Goal: Task Accomplishment & Management: Use online tool/utility

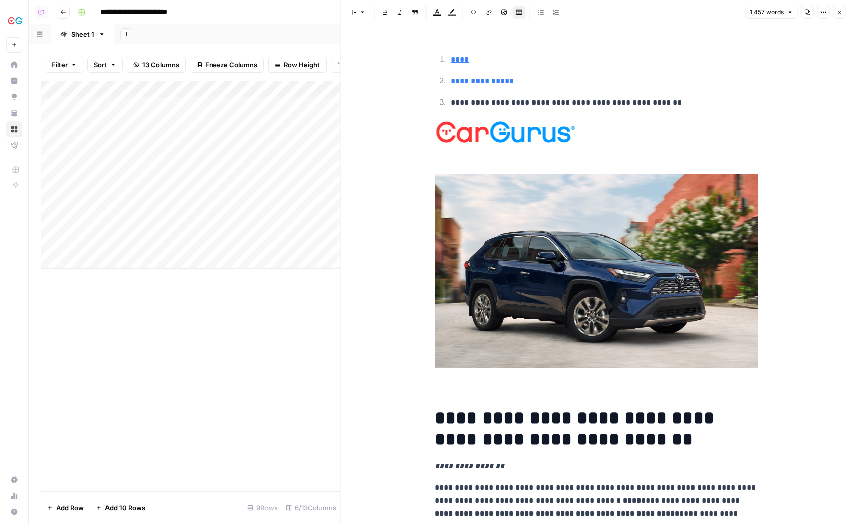
scroll to position [1486, 0]
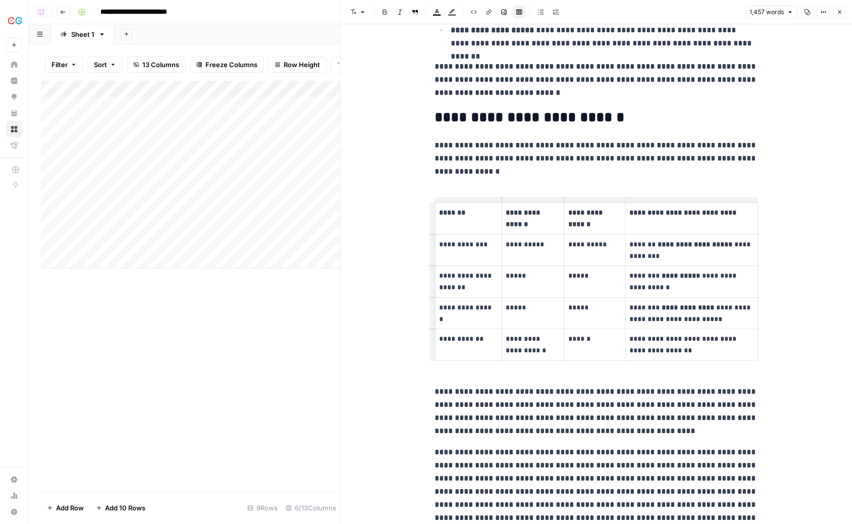
click at [9, 21] on img "Workspace: CarGurus" at bounding box center [15, 21] width 18 height 18
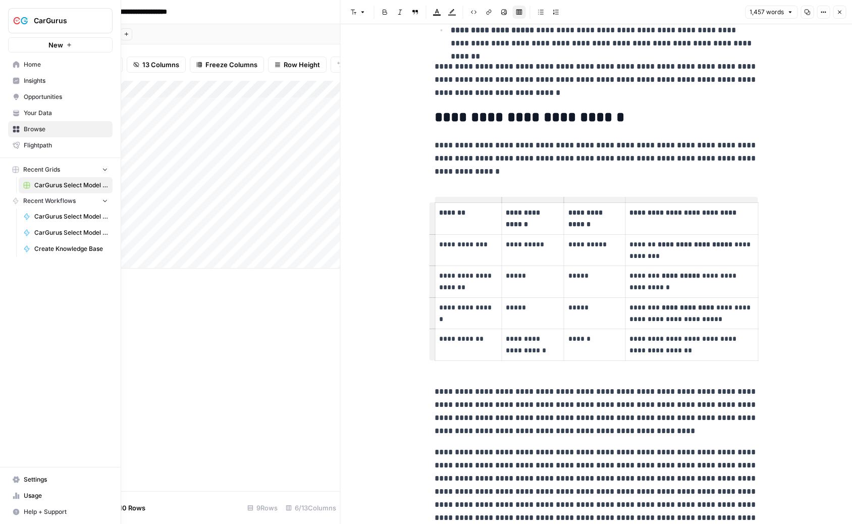
click at [38, 20] on span "CarGurus" at bounding box center [64, 21] width 61 height 10
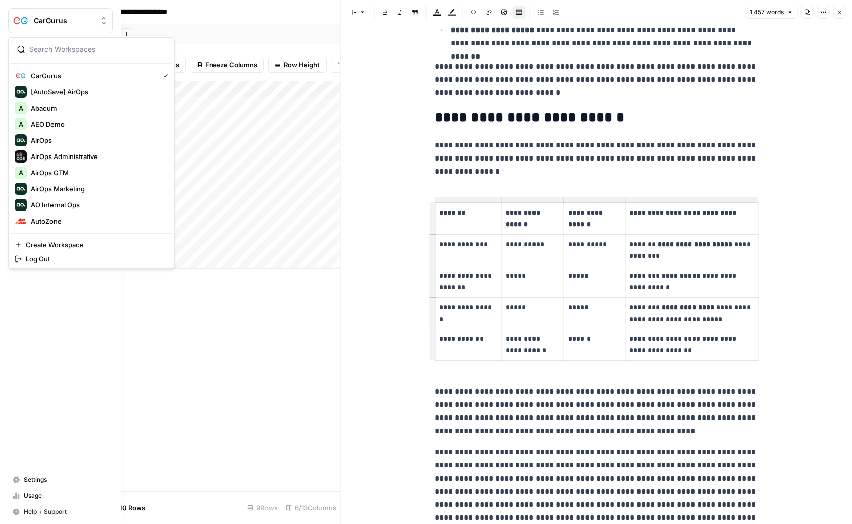
click at [39, 23] on span "CarGurus" at bounding box center [64, 21] width 61 height 10
click at [59, 45] on input "search" at bounding box center [97, 49] width 136 height 10
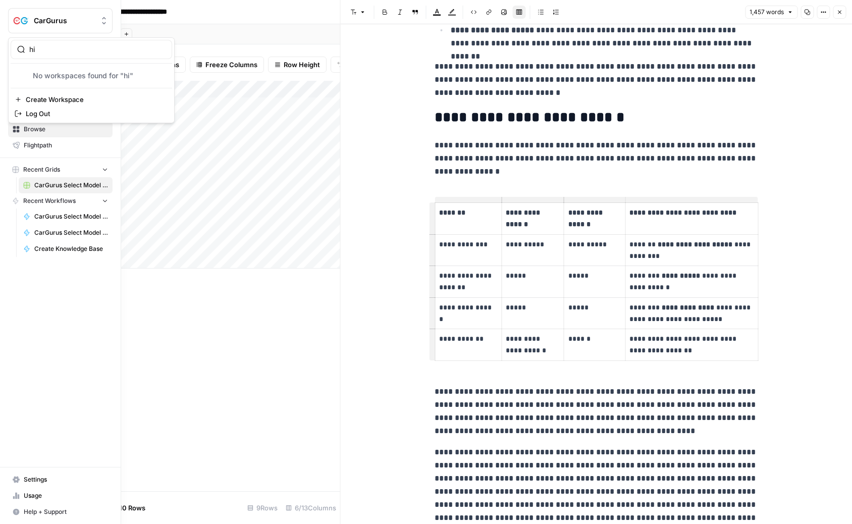
type input "h"
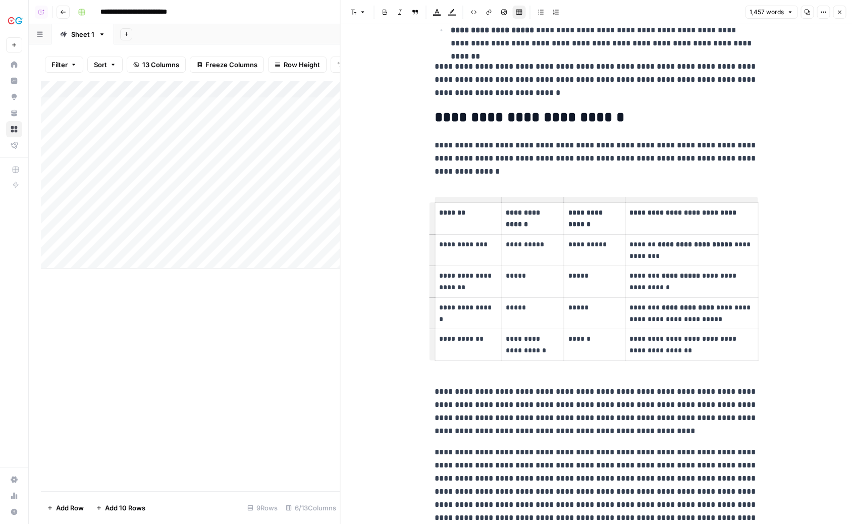
click at [200, 378] on div "Add Column" at bounding box center [190, 286] width 299 height 410
click at [839, 8] on button "Close" at bounding box center [839, 12] width 13 height 13
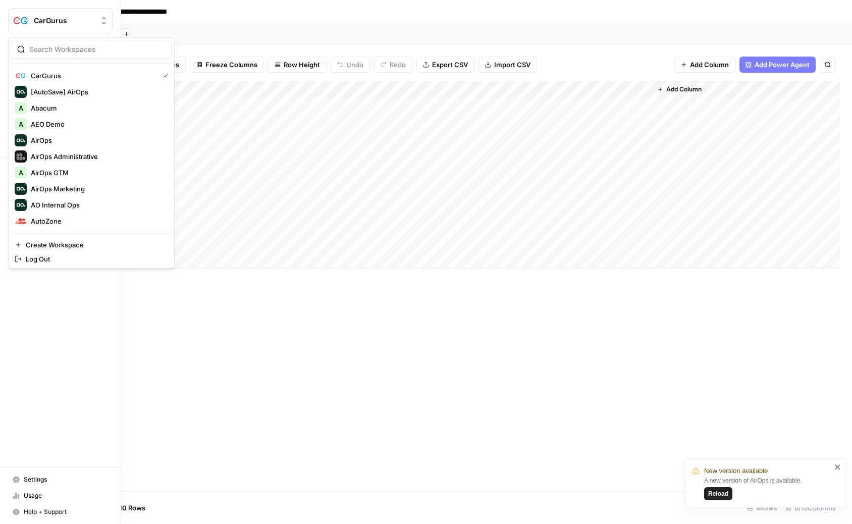
click at [22, 17] on img "Workspace: CarGurus" at bounding box center [21, 21] width 18 height 18
click at [64, 45] on input "search" at bounding box center [97, 49] width 136 height 10
click at [67, 22] on span "CarGurus" at bounding box center [64, 21] width 61 height 10
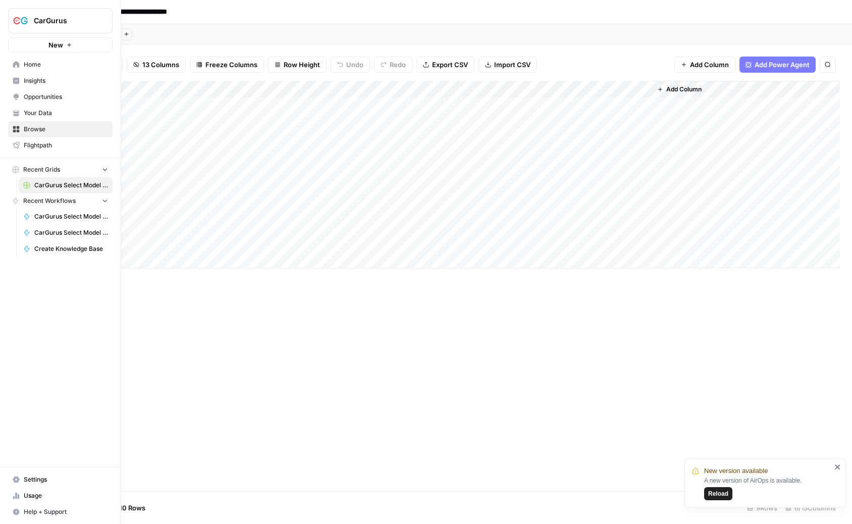
click at [67, 22] on span "CarGurus" at bounding box center [64, 21] width 61 height 10
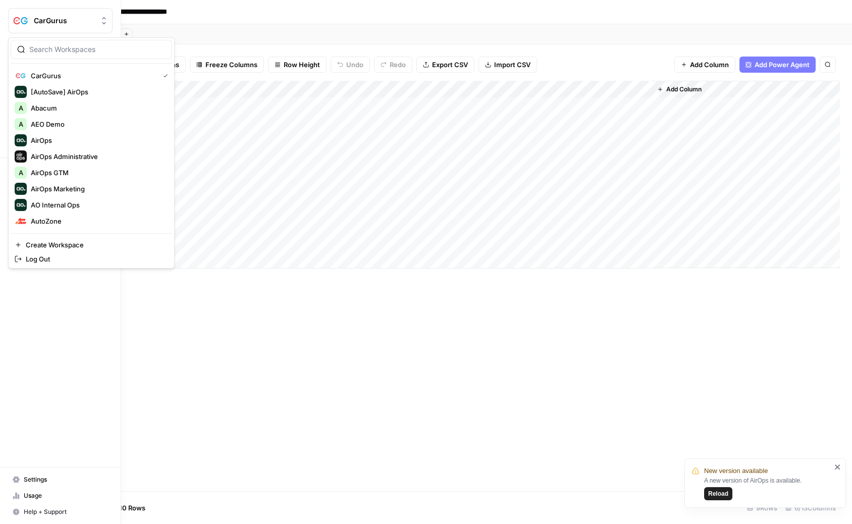
click at [65, 44] on input "search" at bounding box center [97, 49] width 136 height 10
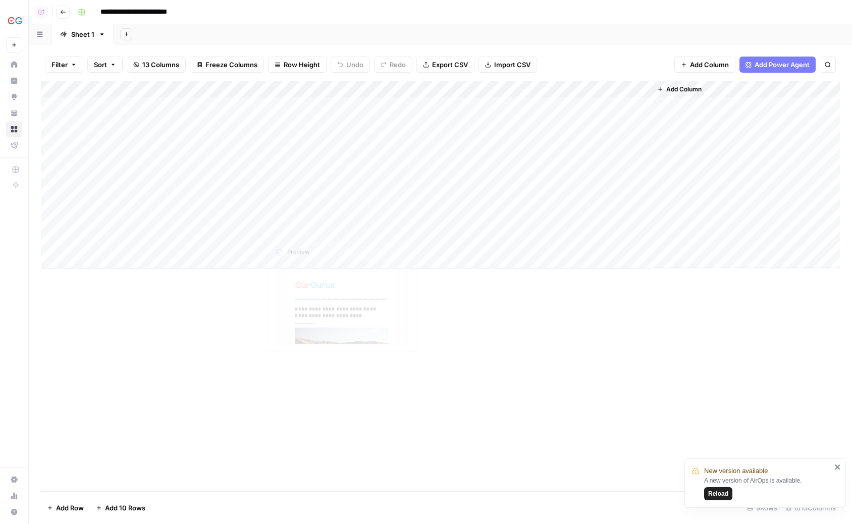
click at [296, 275] on div "Add Column" at bounding box center [440, 286] width 799 height 410
click at [303, 302] on div "Add Column" at bounding box center [440, 286] width 799 height 410
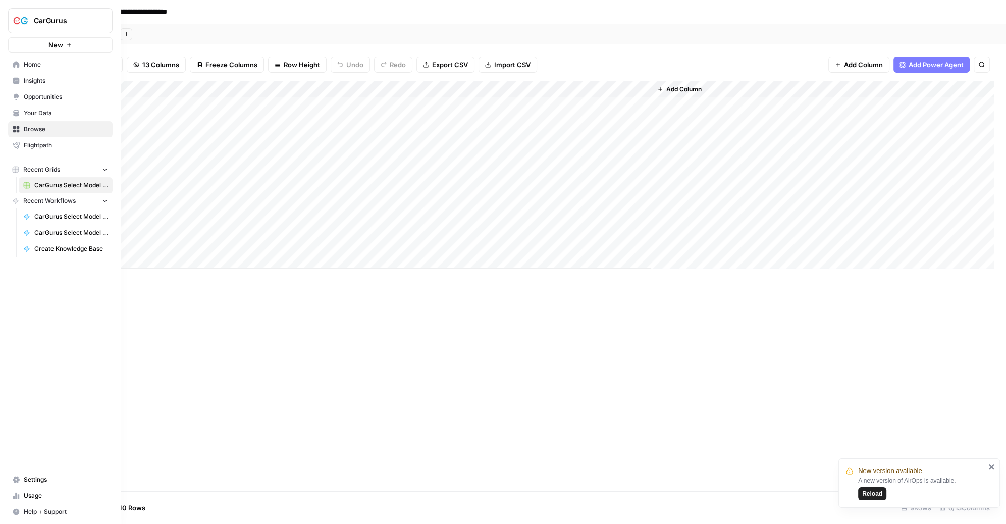
click at [43, 31] on button "CarGurus" at bounding box center [60, 20] width 104 height 25
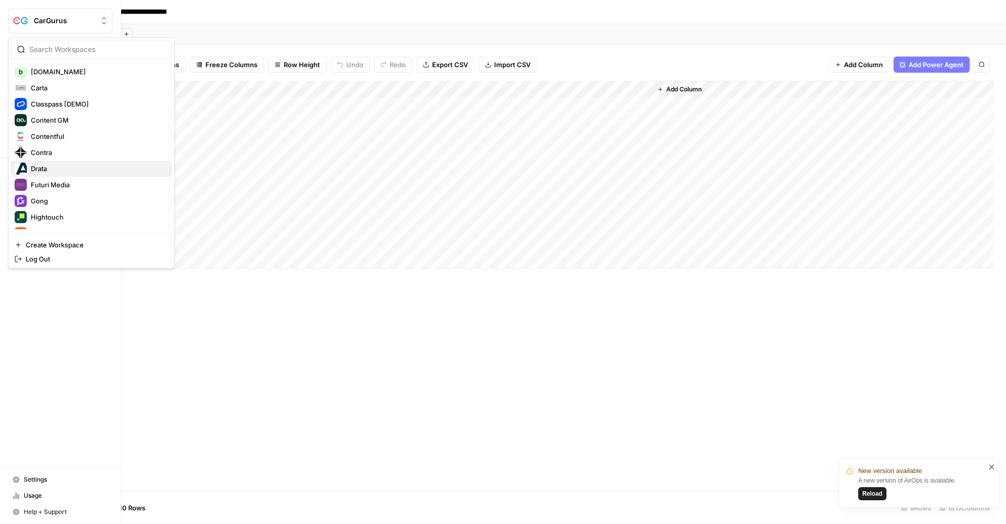
scroll to position [202, 0]
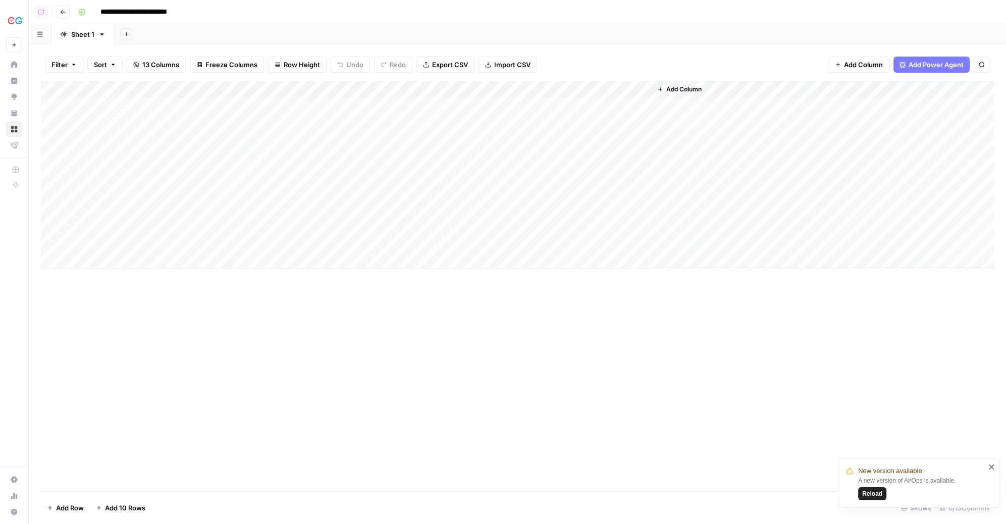
click at [201, 351] on div "Add Column" at bounding box center [517, 286] width 953 height 410
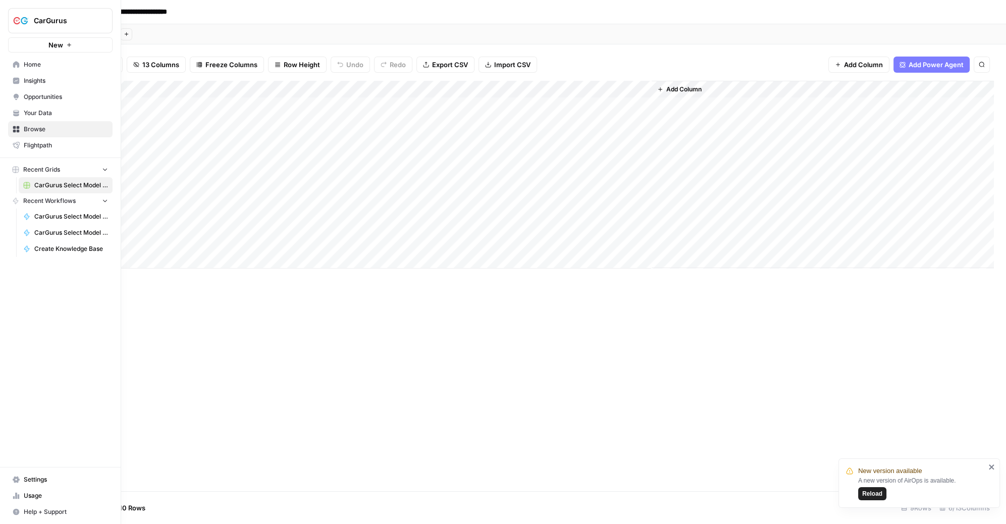
click at [26, 18] on img "Workspace: CarGurus" at bounding box center [21, 21] width 18 height 18
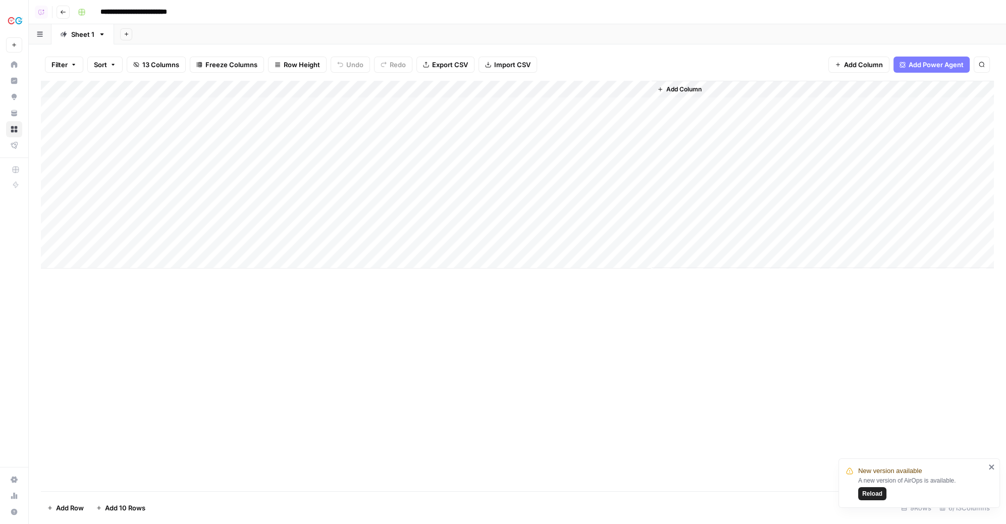
click at [268, 365] on div "Add Column" at bounding box center [517, 286] width 953 height 410
